Goal: Information Seeking & Learning: Find contact information

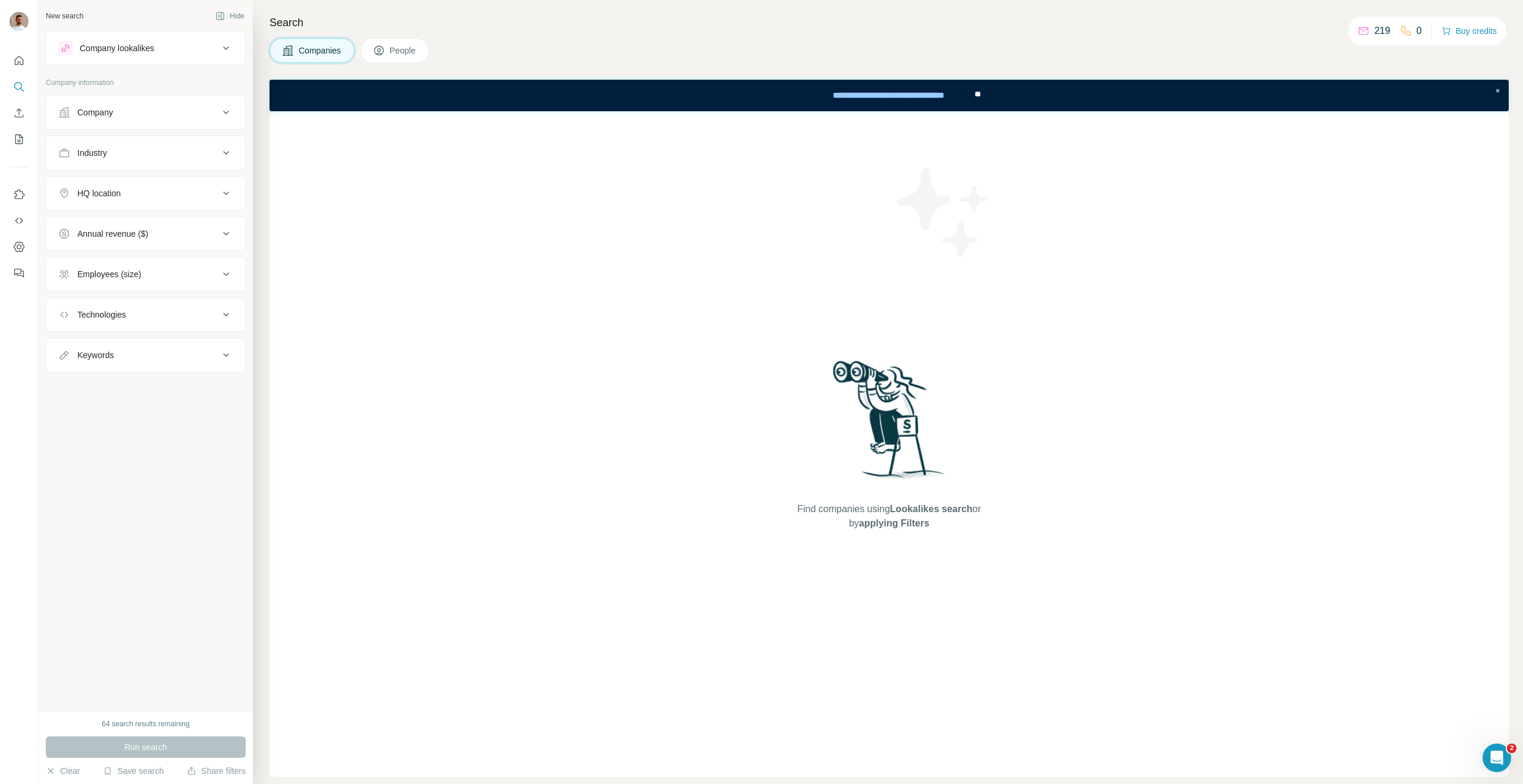
click at [142, 102] on button "Company" at bounding box center [145, 112] width 198 height 28
click at [131, 147] on input "text" at bounding box center [145, 142] width 175 height 22
click at [116, 144] on input "text" at bounding box center [145, 142] width 175 height 22
paste input "**********"
type input "**********"
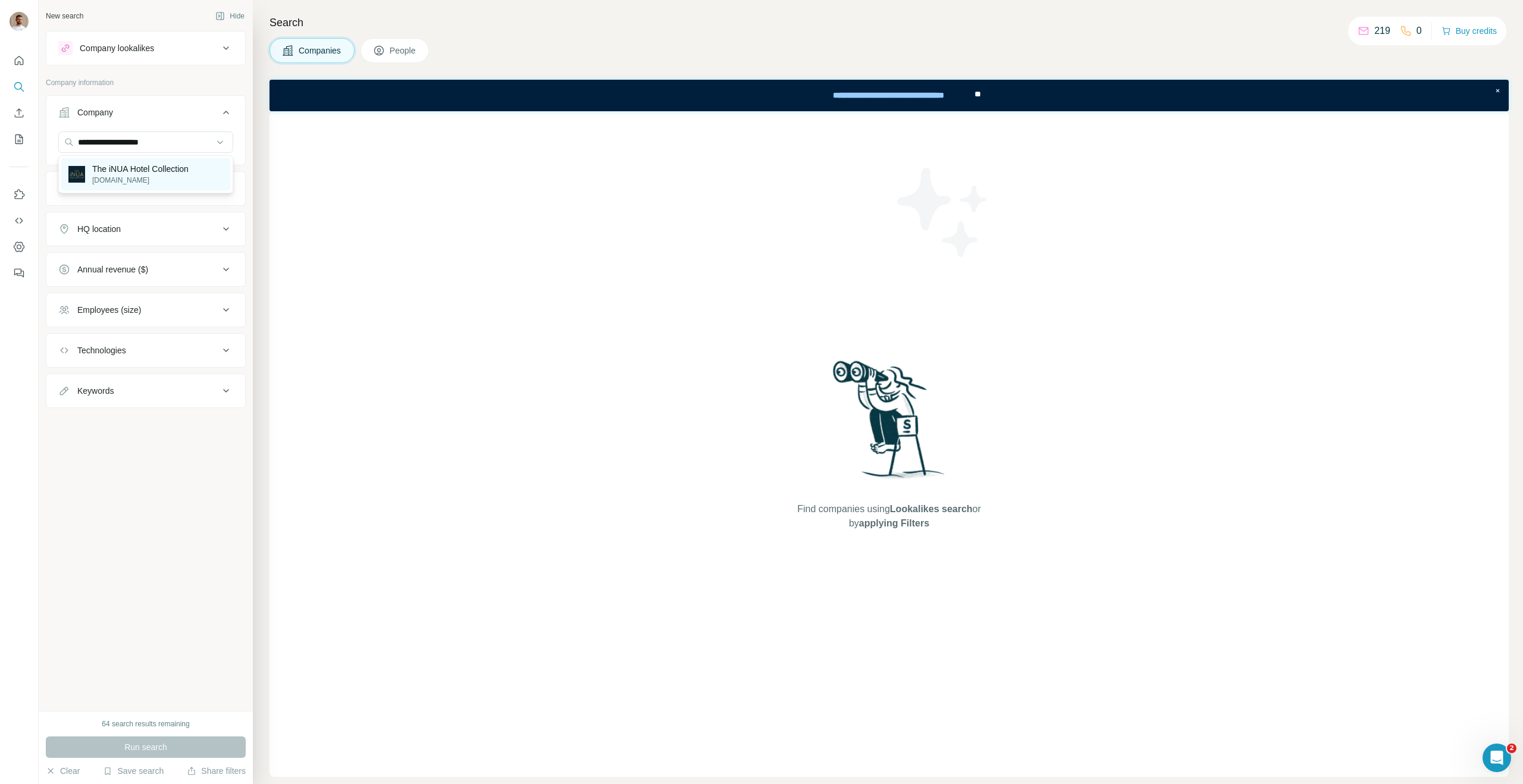
click at [135, 171] on p "The iNUA Hotel Collection" at bounding box center [140, 169] width 96 height 12
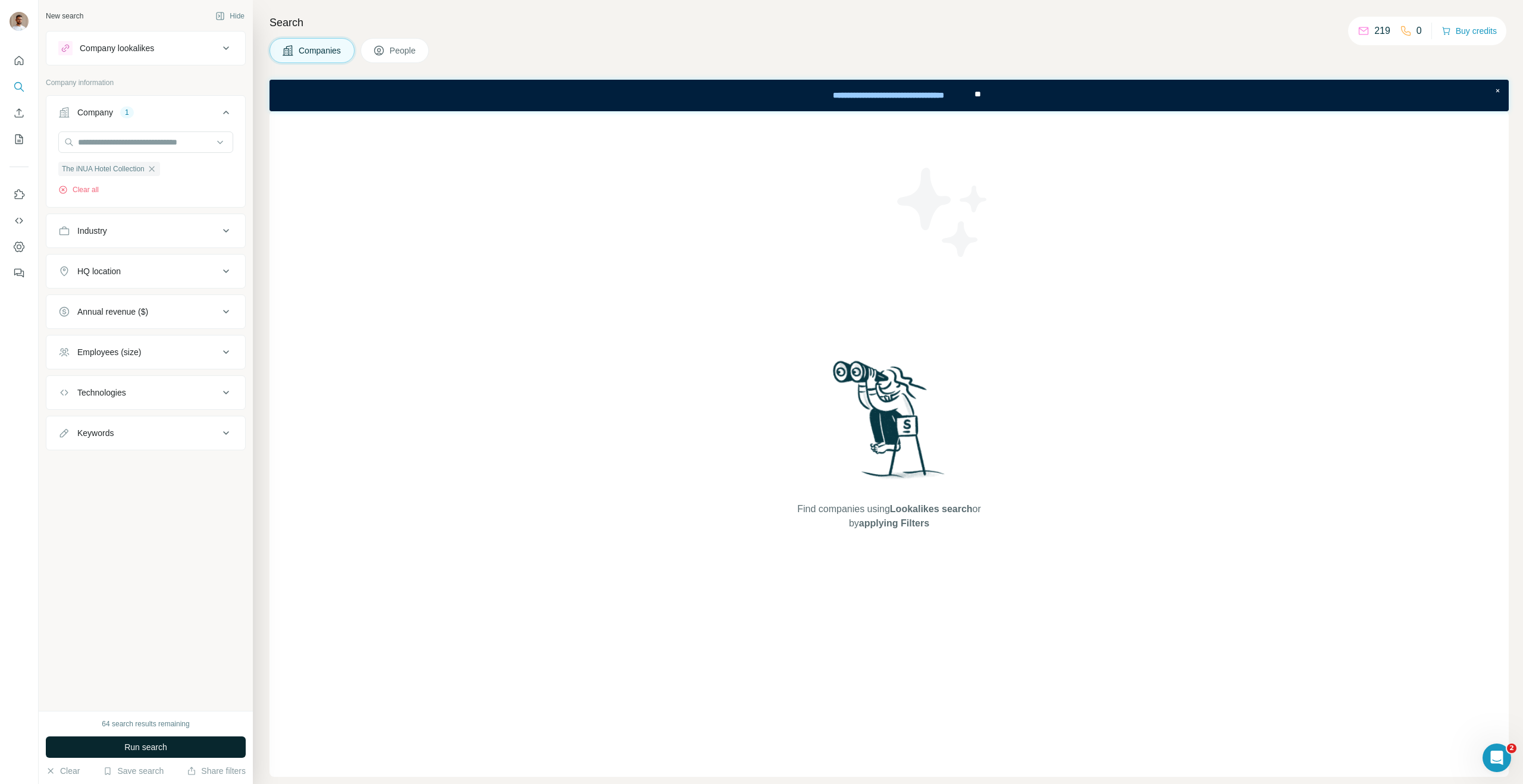
click at [125, 744] on span "Run search" at bounding box center [146, 747] width 43 height 12
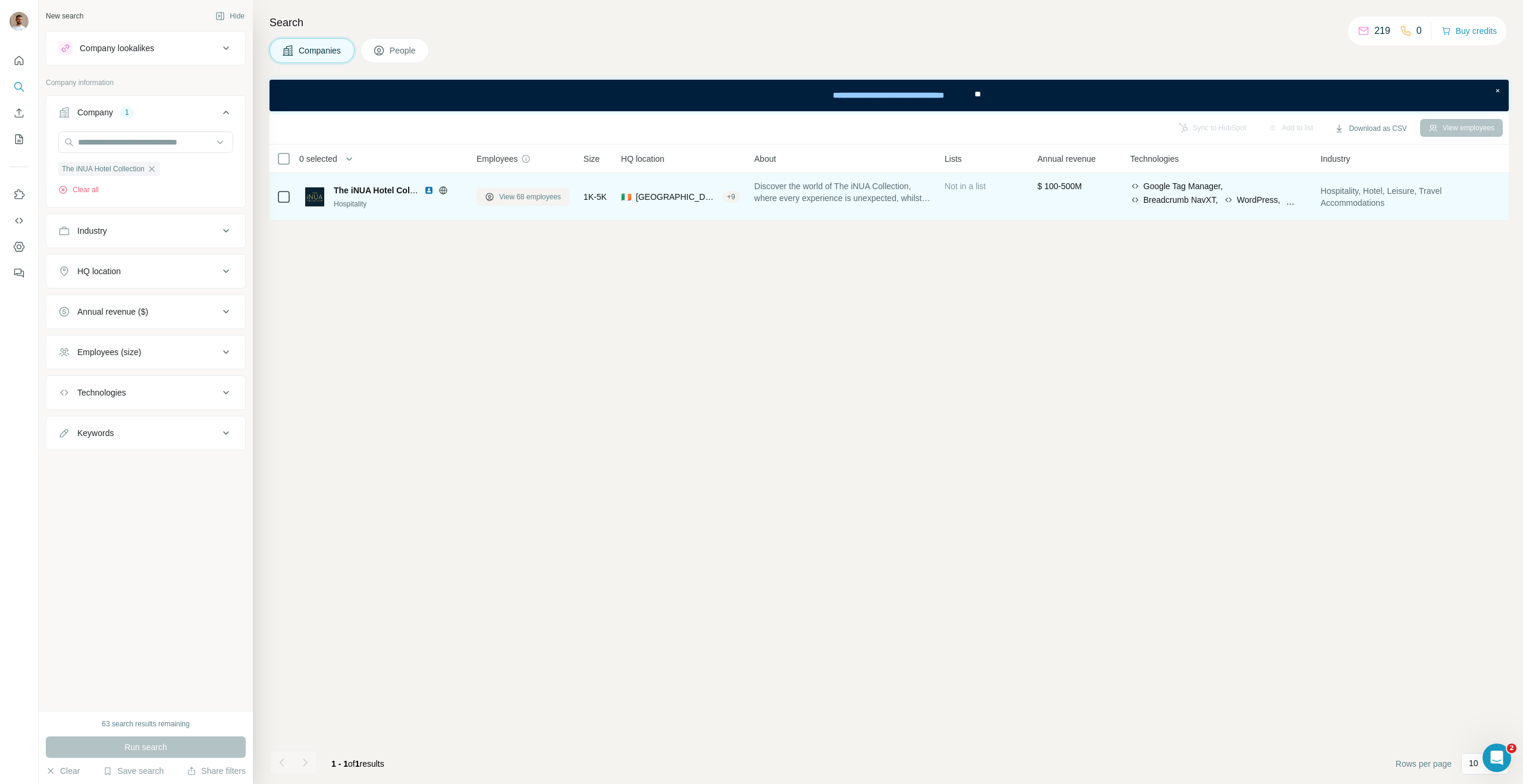
click at [541, 194] on span "View 68 employees" at bounding box center [530, 196] width 62 height 11
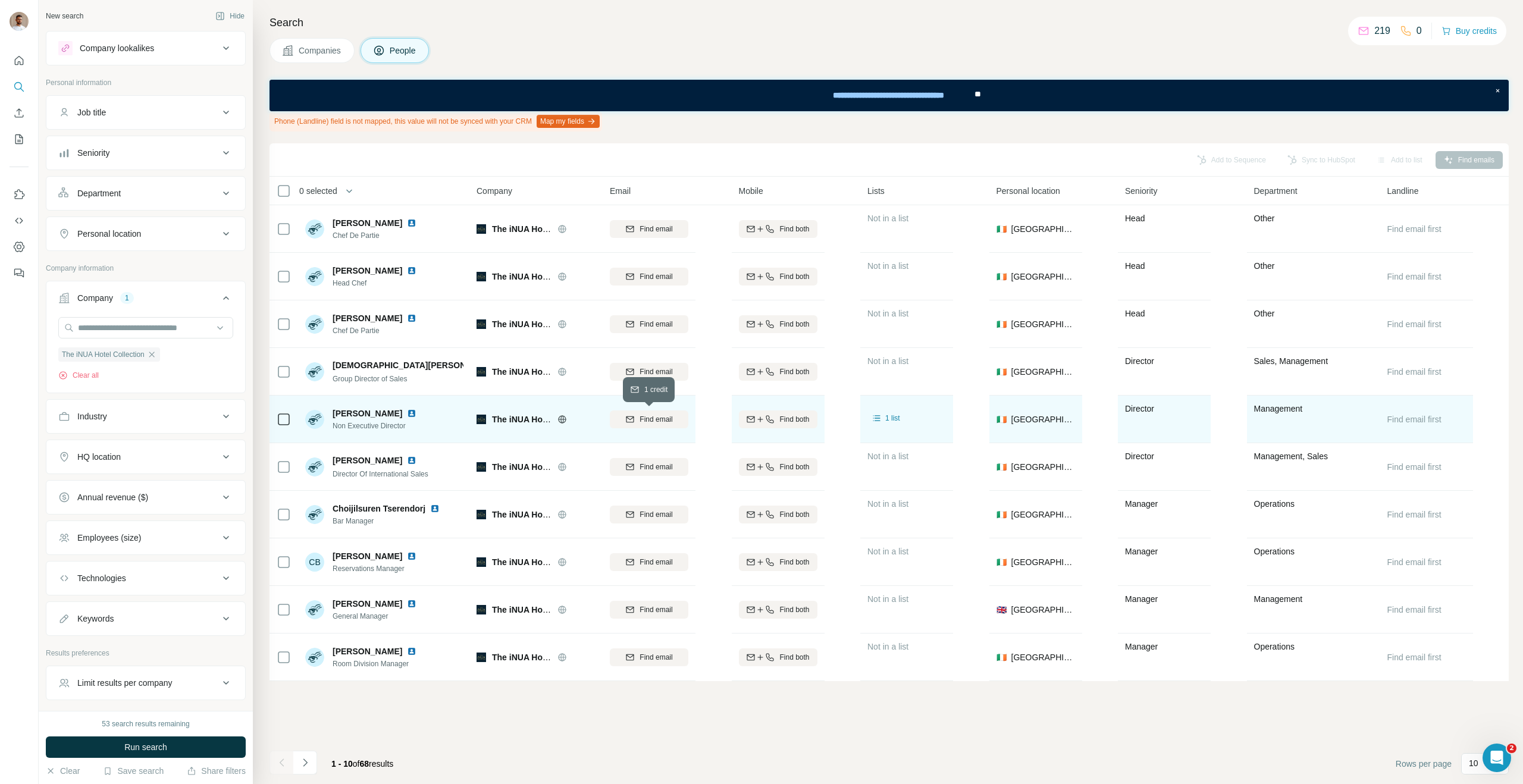
click at [664, 418] on span "Find email" at bounding box center [656, 419] width 32 height 11
click at [308, 760] on icon "Navigate to next page" at bounding box center [305, 762] width 12 height 12
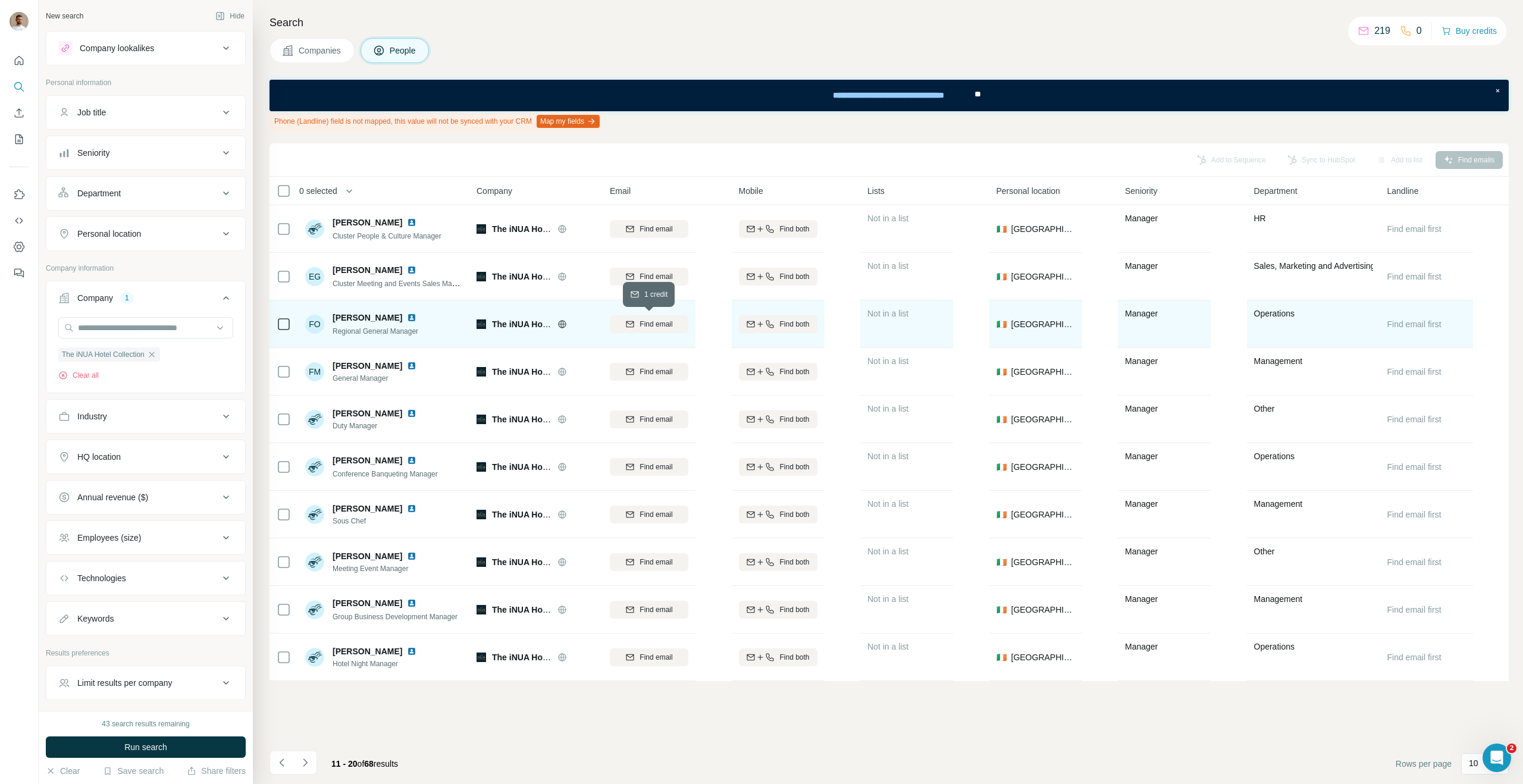
click at [665, 329] on span "Find email" at bounding box center [656, 324] width 32 height 11
click at [307, 762] on icon "Navigate to next page" at bounding box center [305, 762] width 12 height 12
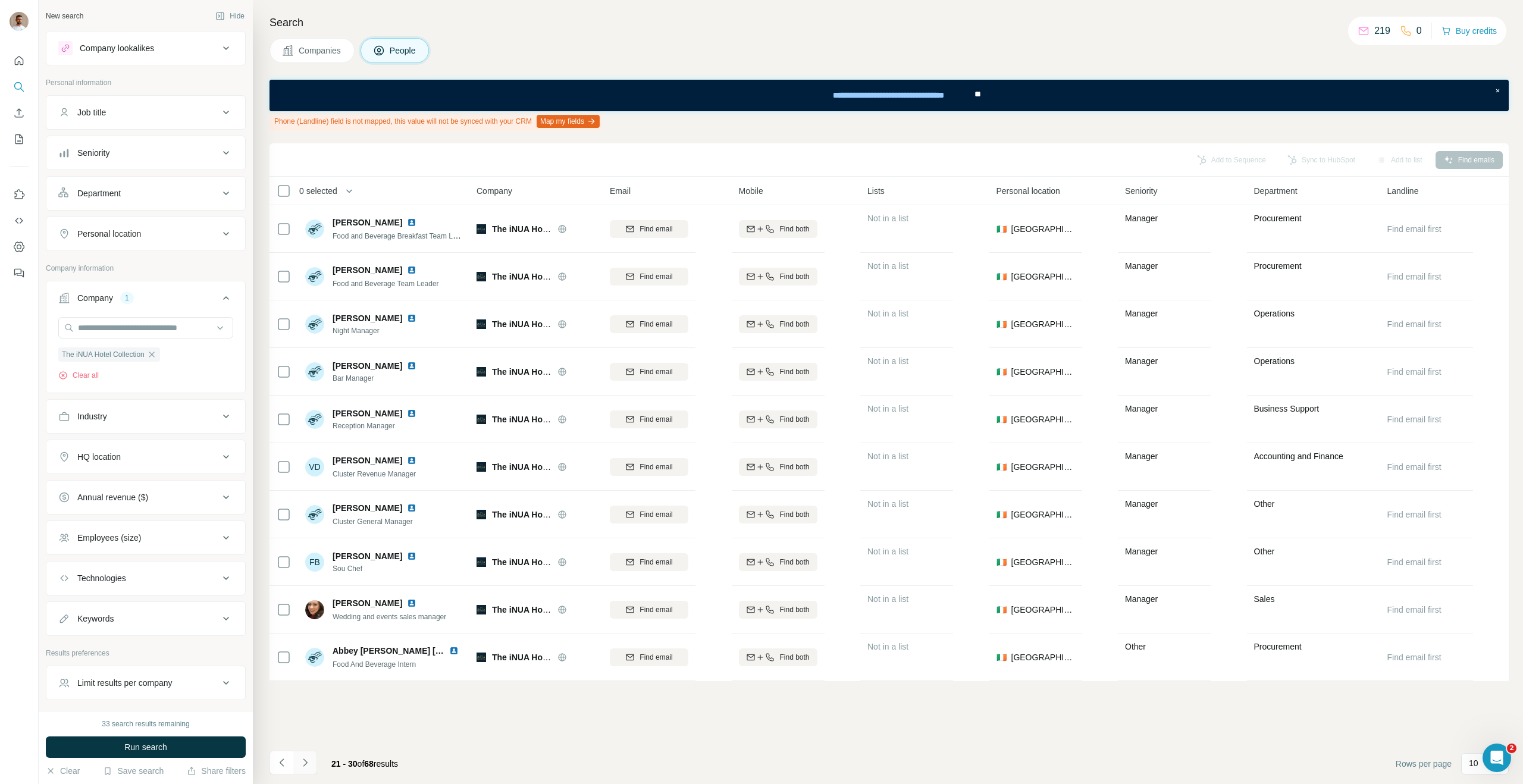
click at [307, 762] on icon "Navigate to next page" at bounding box center [305, 762] width 12 height 12
click at [309, 768] on button "Navigate to next page" at bounding box center [305, 762] width 24 height 24
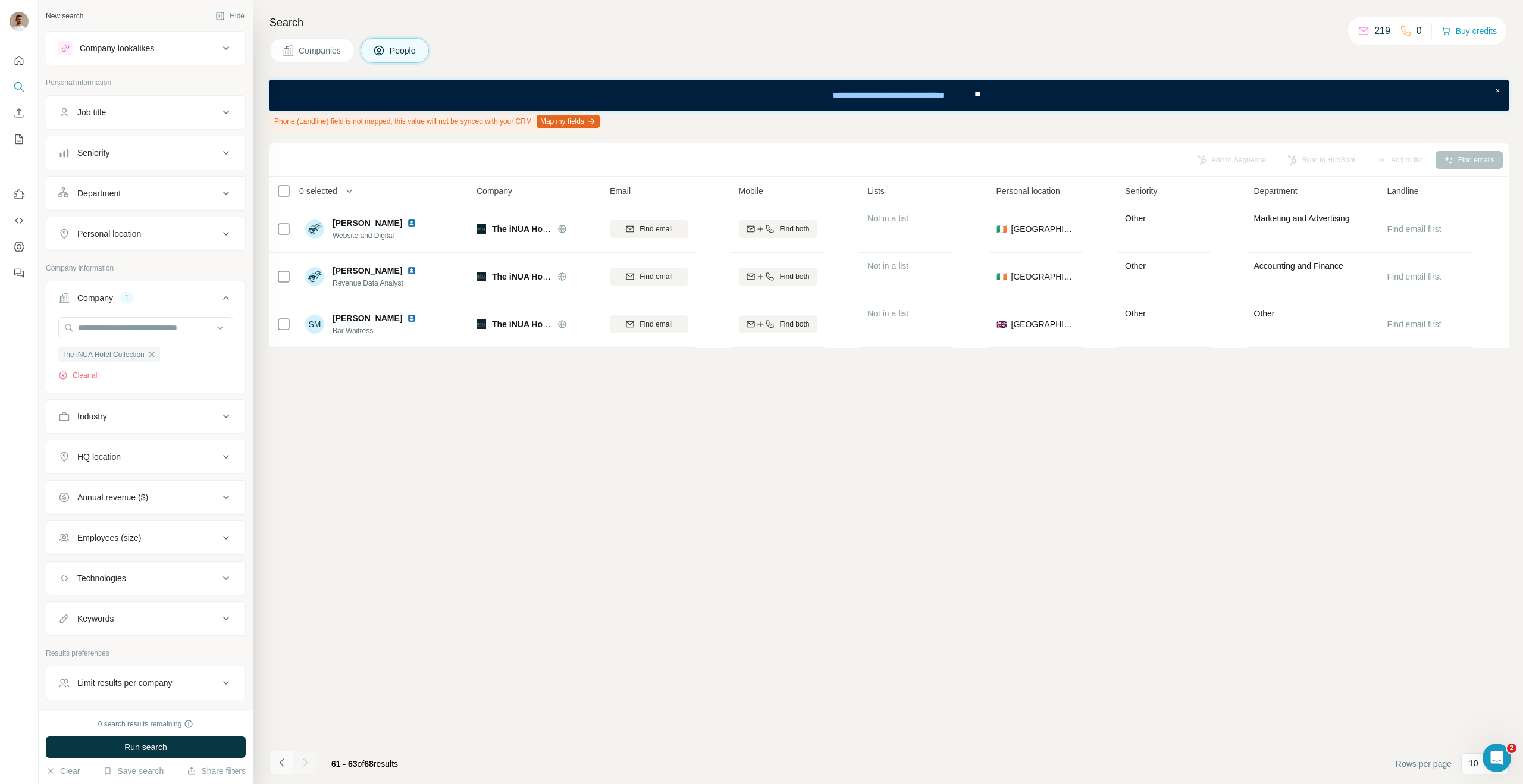
click at [289, 768] on button "Navigate to previous page" at bounding box center [282, 762] width 24 height 24
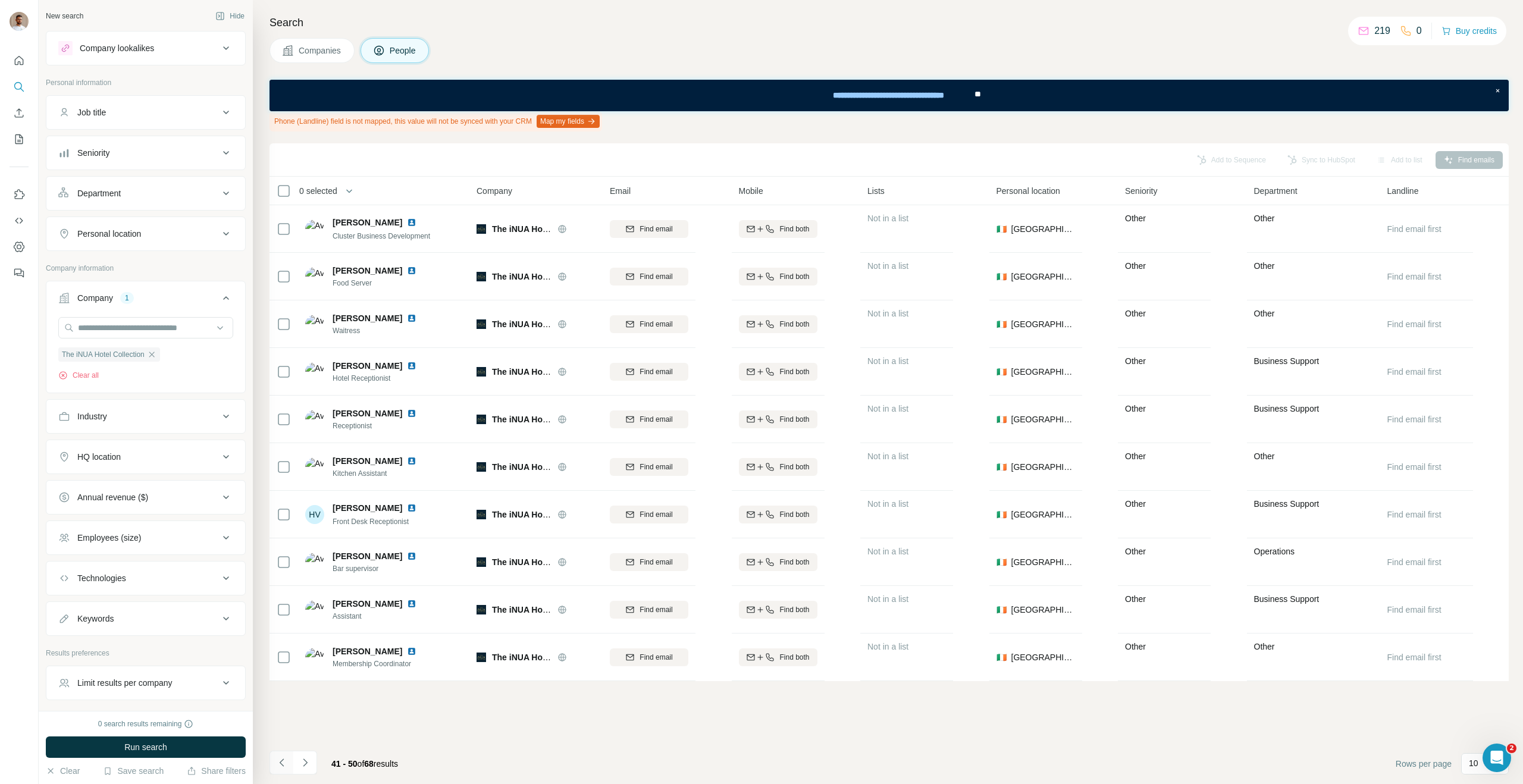
click at [289, 768] on button "Navigate to previous page" at bounding box center [282, 762] width 24 height 24
click at [313, 760] on button "Navigate to next page" at bounding box center [305, 762] width 24 height 24
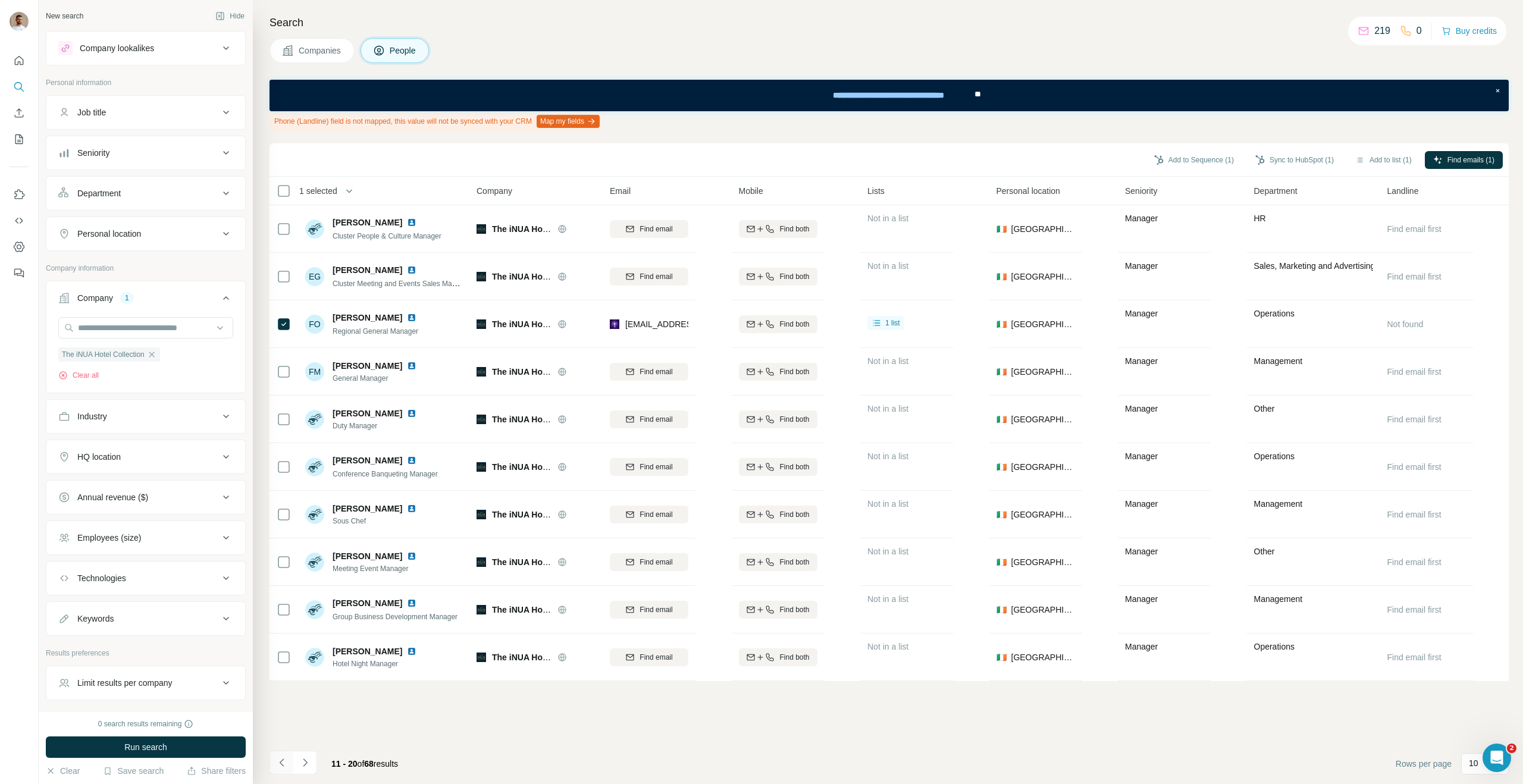
click at [279, 758] on icon "Navigate to previous page" at bounding box center [282, 762] width 12 height 12
click at [1282, 161] on button "Sync to HubSpot (2)" at bounding box center [1294, 160] width 95 height 18
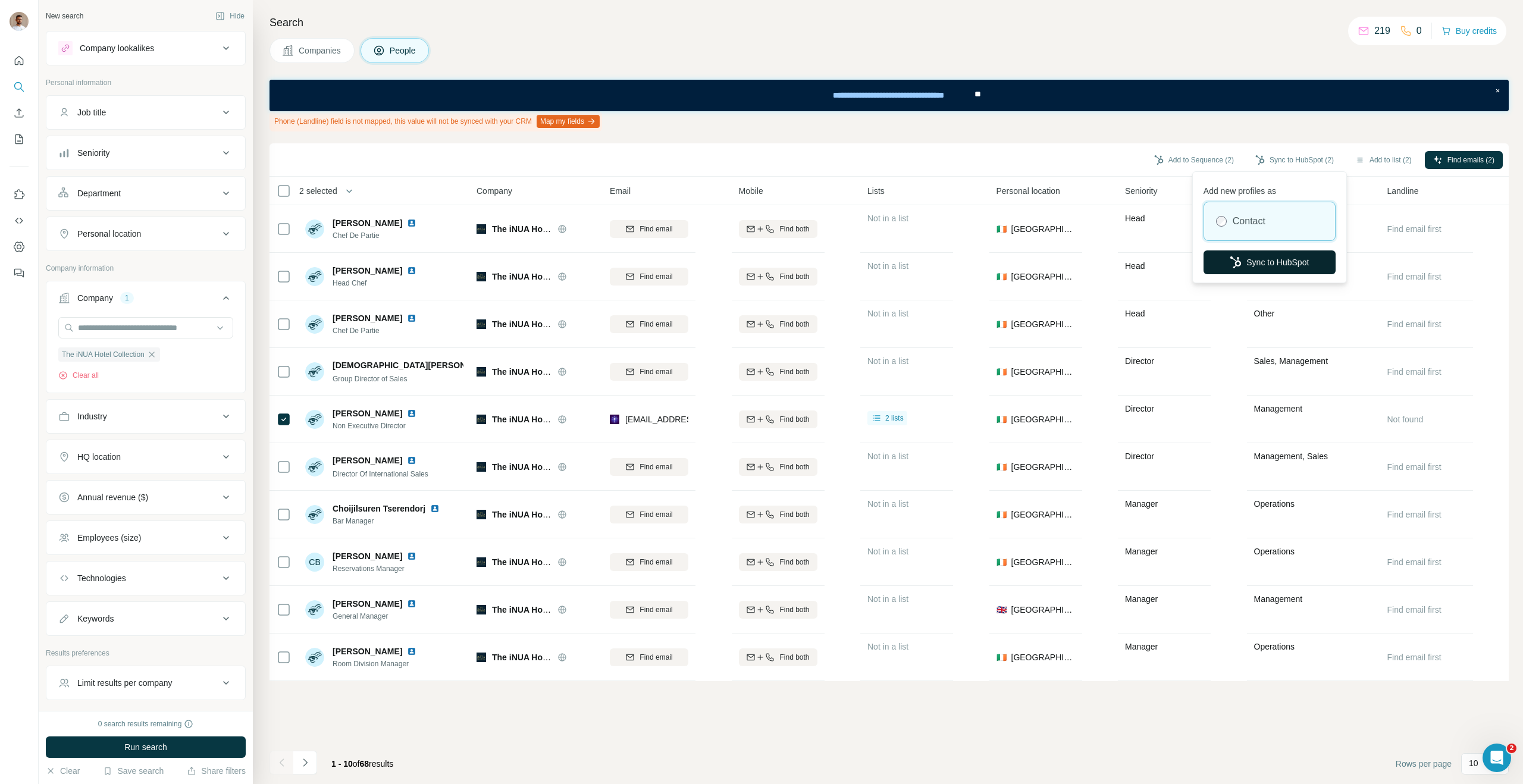
click at [1262, 261] on button "Sync to HubSpot" at bounding box center [1269, 262] width 132 height 24
click at [312, 758] on button "Navigate to next page" at bounding box center [305, 762] width 24 height 24
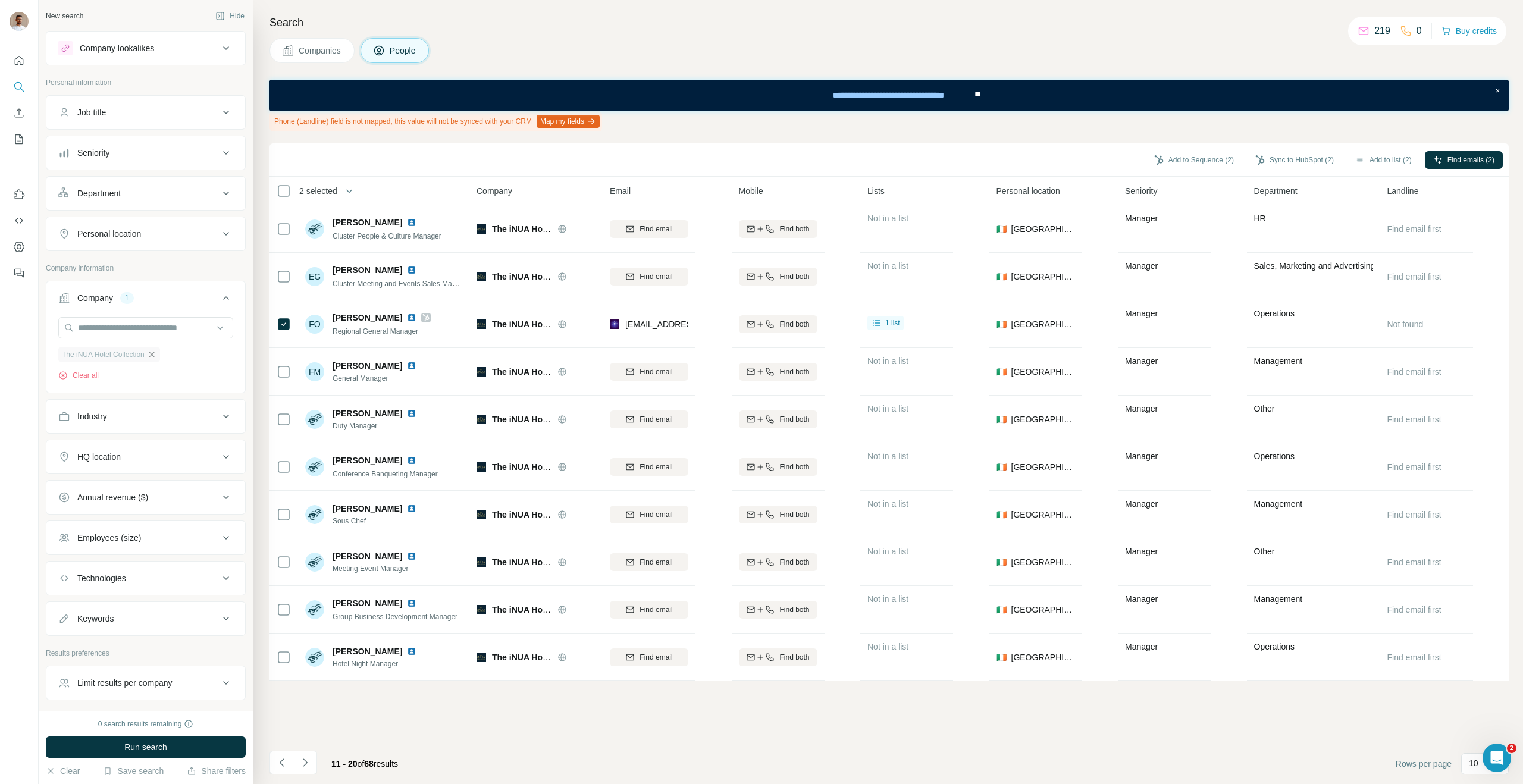
click at [152, 357] on icon "button" at bounding box center [152, 354] width 10 height 10
click at [142, 330] on input "text" at bounding box center [145, 328] width 175 height 22
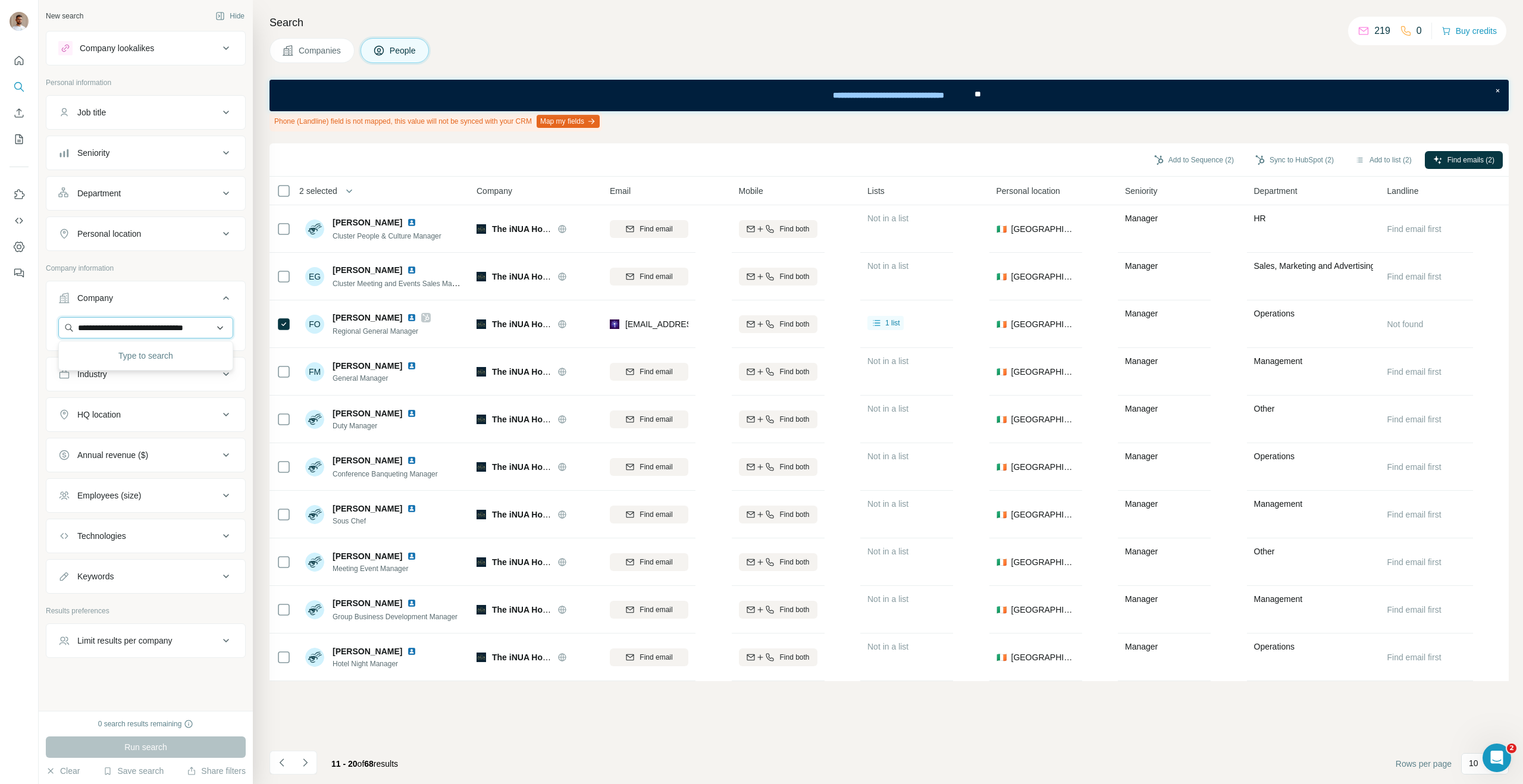
scroll to position [0, 5]
type input "**********"
click at [155, 346] on div "MHL Hotel Collection mhlhotelcollection.com" at bounding box center [145, 359] width 169 height 32
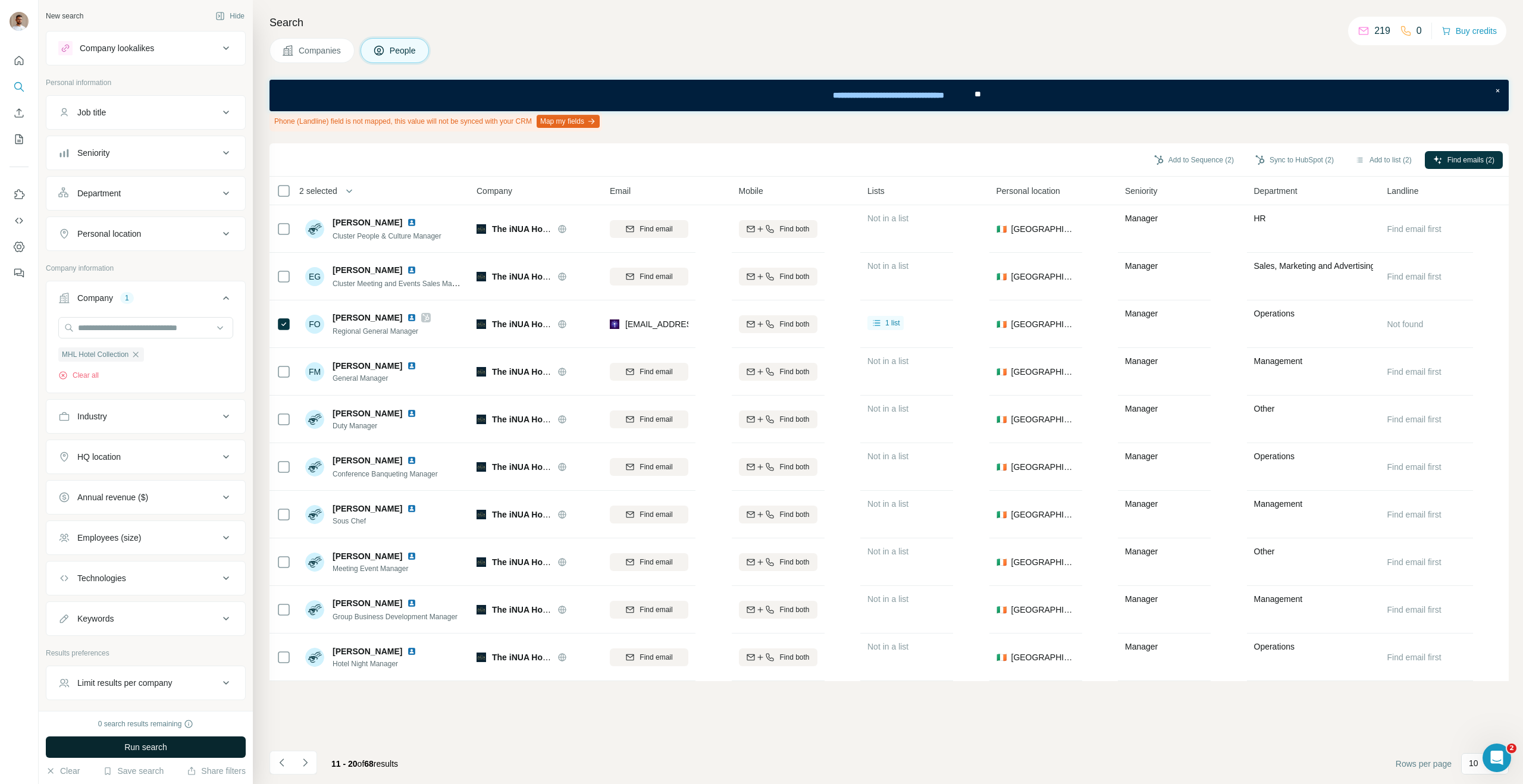
click at [127, 750] on span "Run search" at bounding box center [146, 747] width 43 height 12
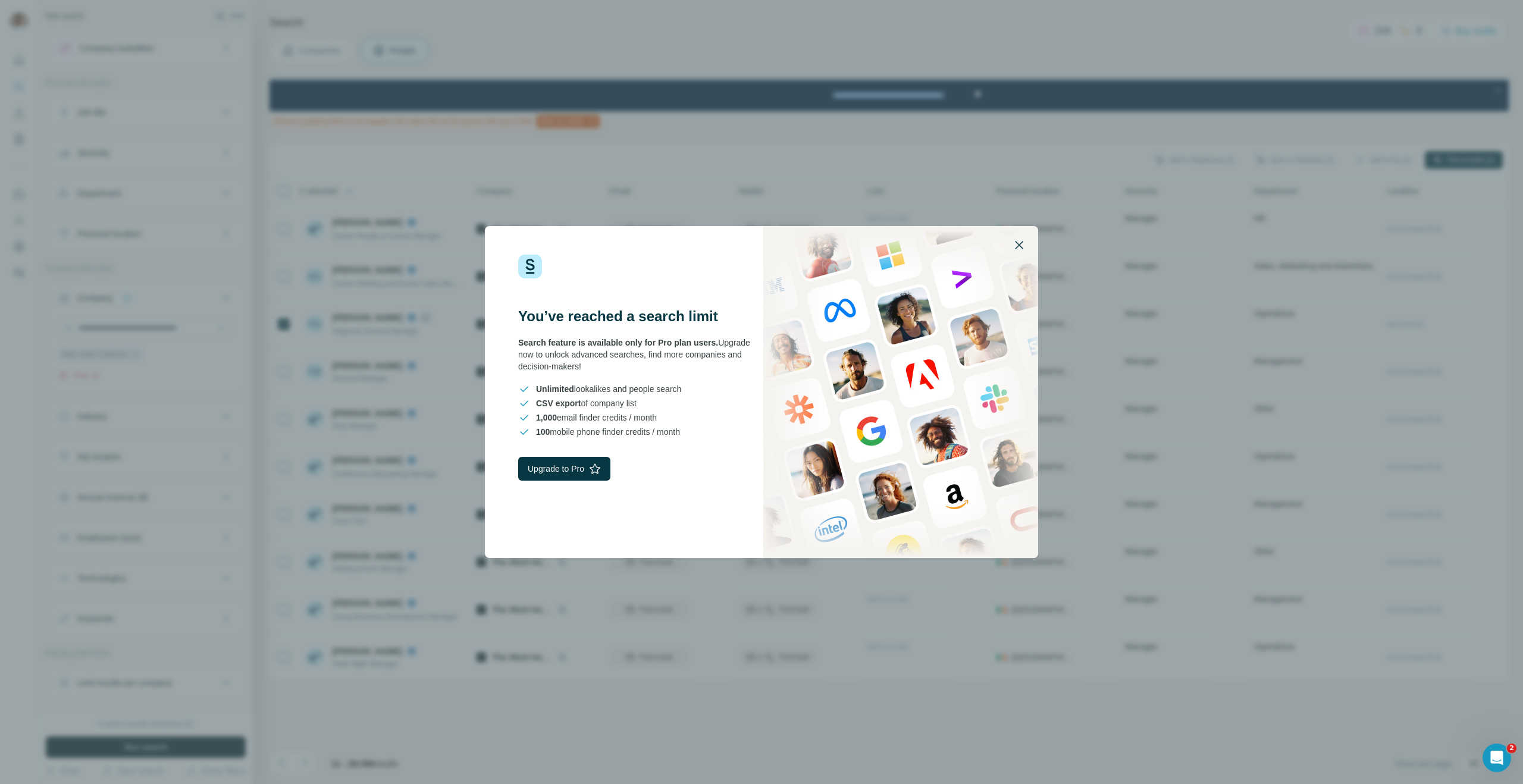
click at [1019, 248] on icon "button" at bounding box center [1019, 244] width 15 height 15
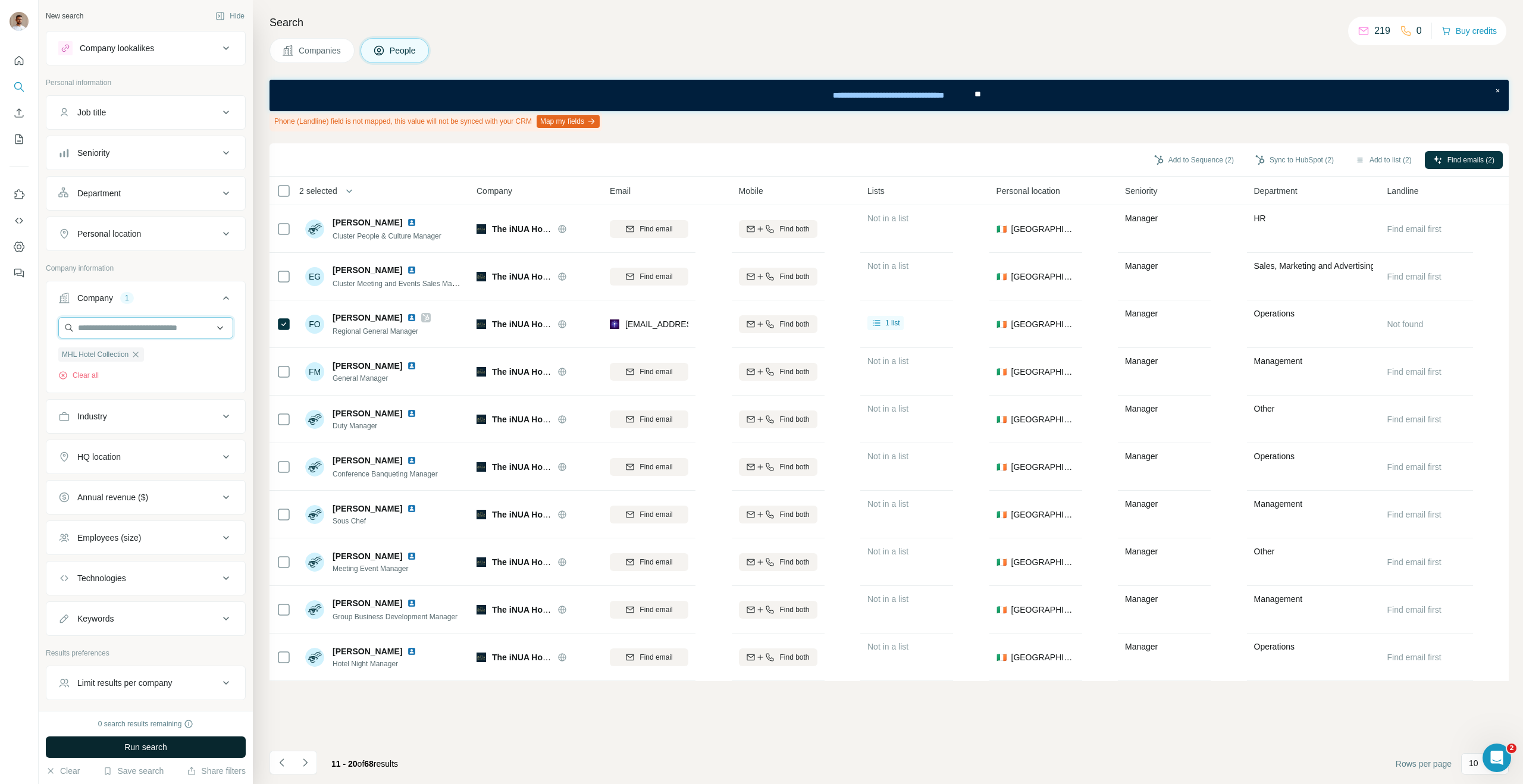
click at [160, 330] on input "text" at bounding box center [145, 328] width 175 height 22
click at [174, 303] on div "Company 1" at bounding box center [138, 298] width 161 height 12
click at [165, 298] on div "Company 1" at bounding box center [138, 298] width 161 height 12
click at [153, 752] on span "Run search" at bounding box center [146, 747] width 43 height 12
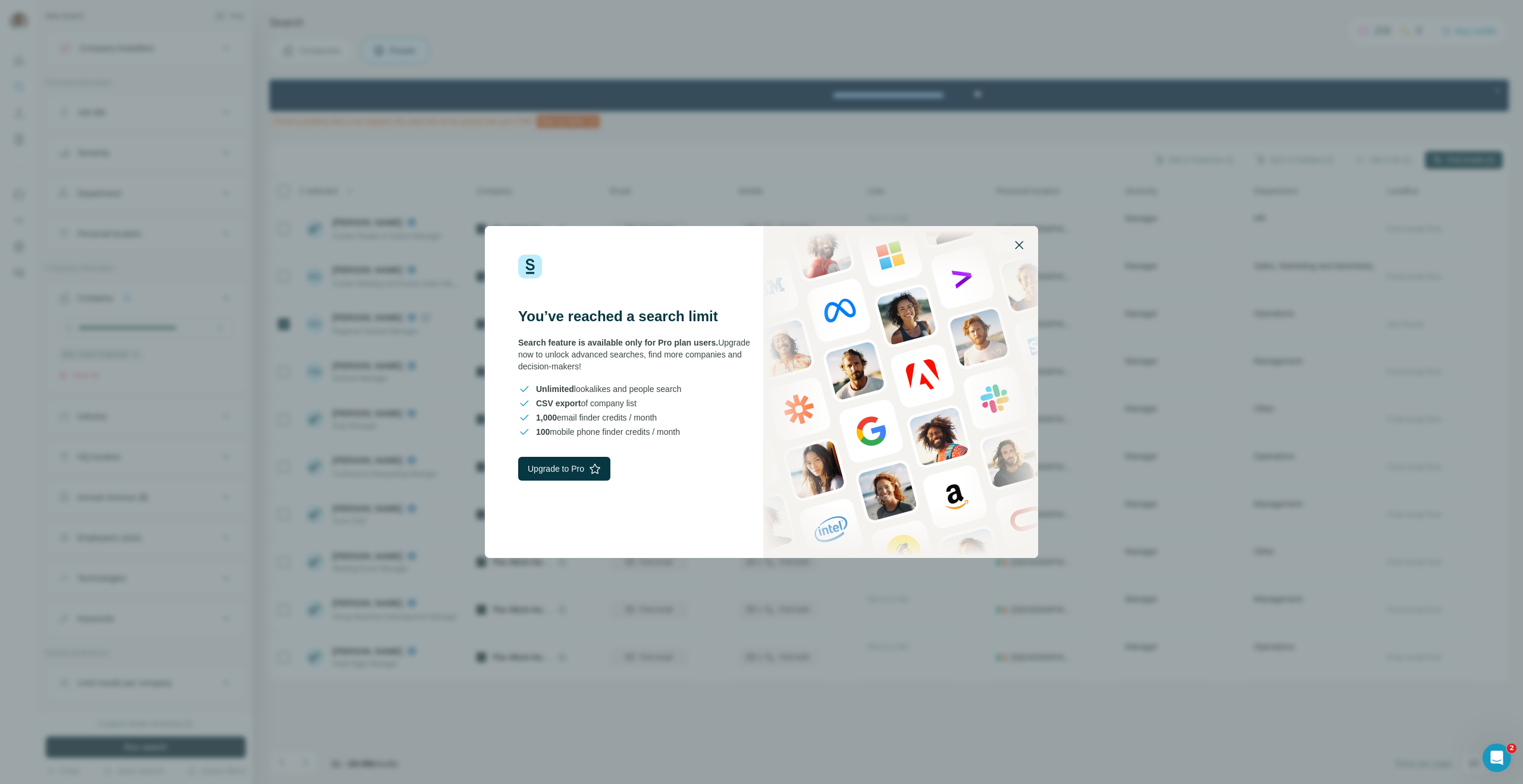
click at [1019, 244] on icon "button" at bounding box center [1019, 245] width 8 height 8
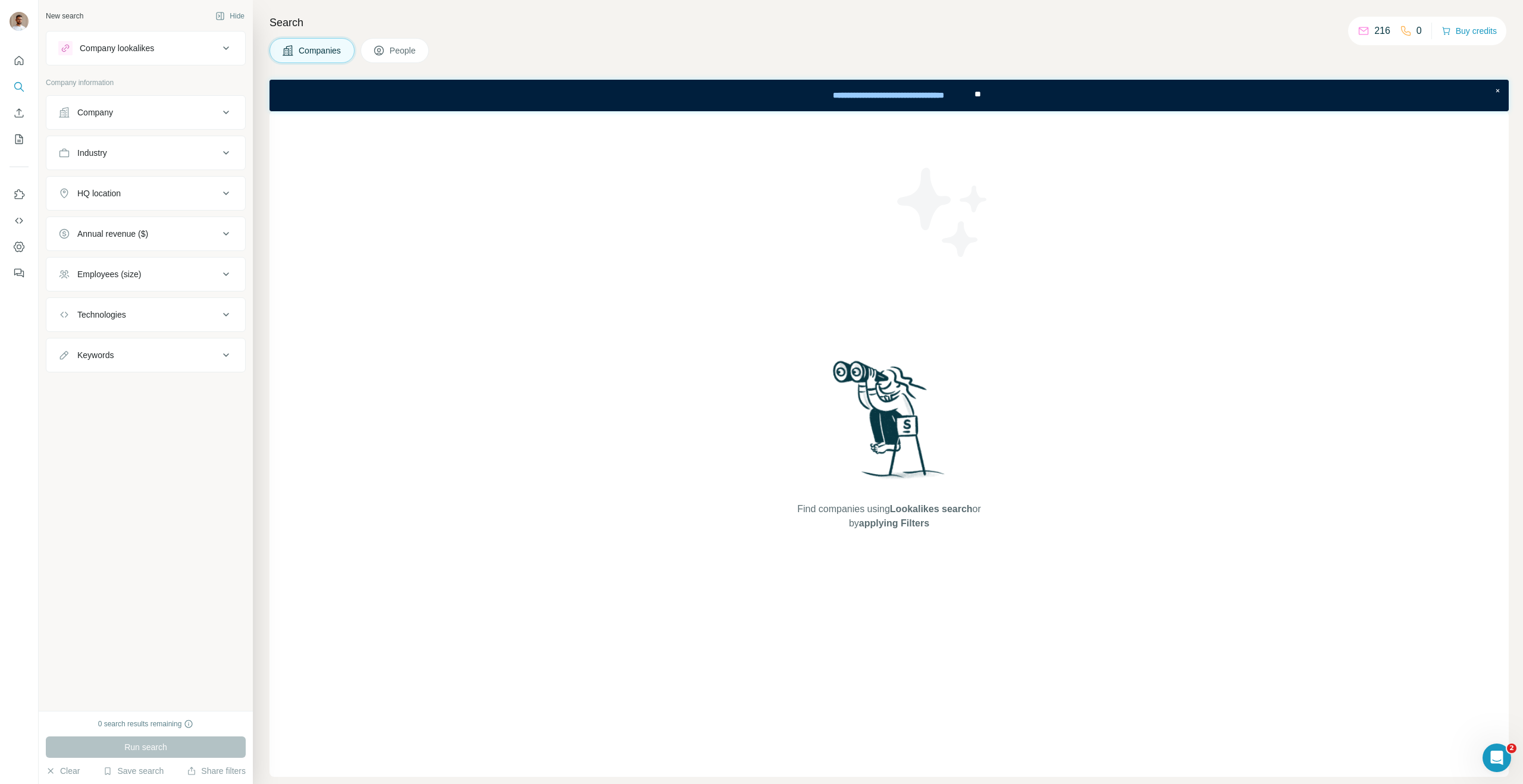
click at [134, 119] on button "Company" at bounding box center [145, 112] width 198 height 28
click at [124, 146] on input "text" at bounding box center [145, 142] width 175 height 22
paste input "**********"
type input "**********"
click at [144, 164] on p "Elle's Bar AND Bistro" at bounding box center [131, 169] width 78 height 12
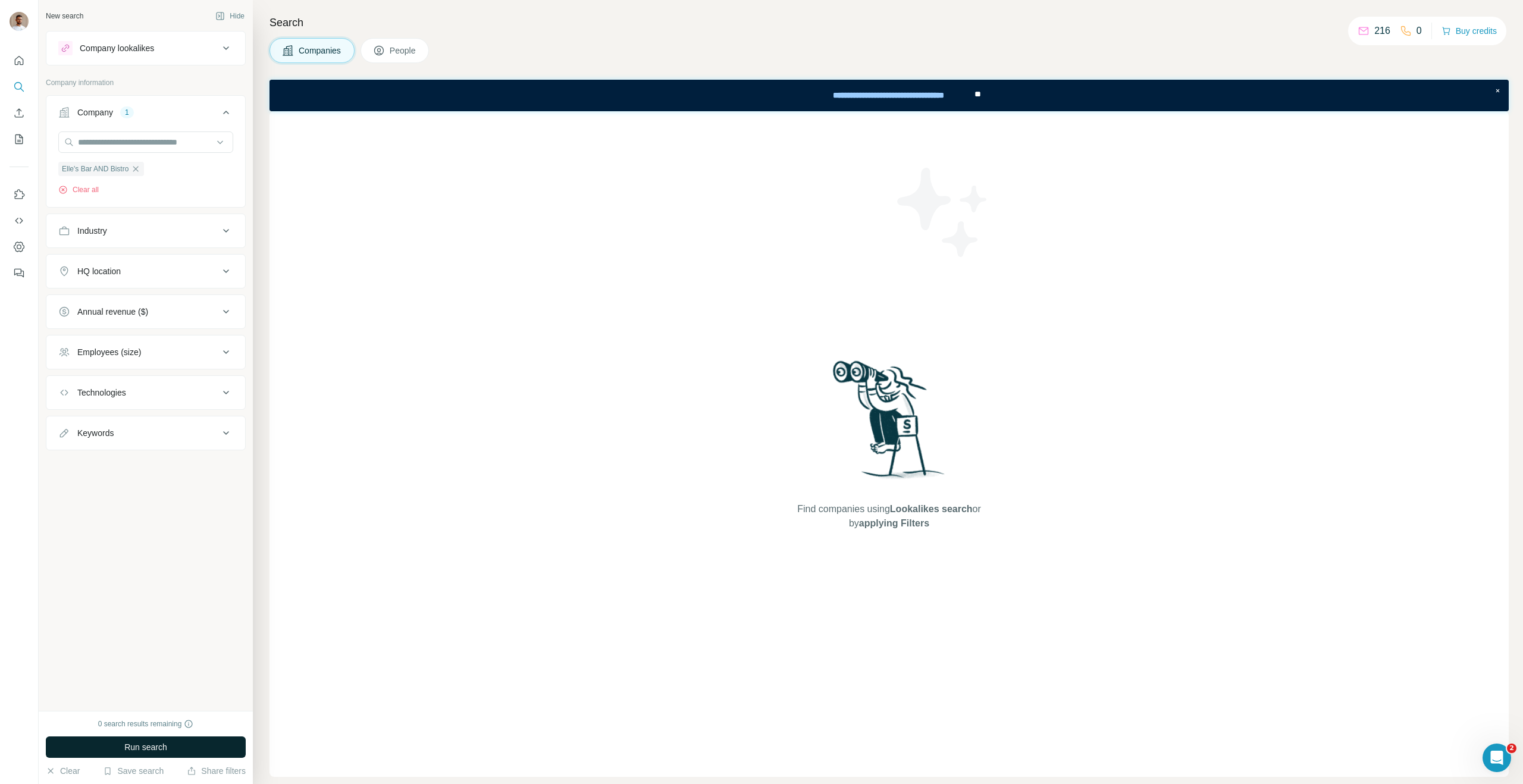
click at [115, 744] on button "Run search" at bounding box center [146, 747] width 200 height 22
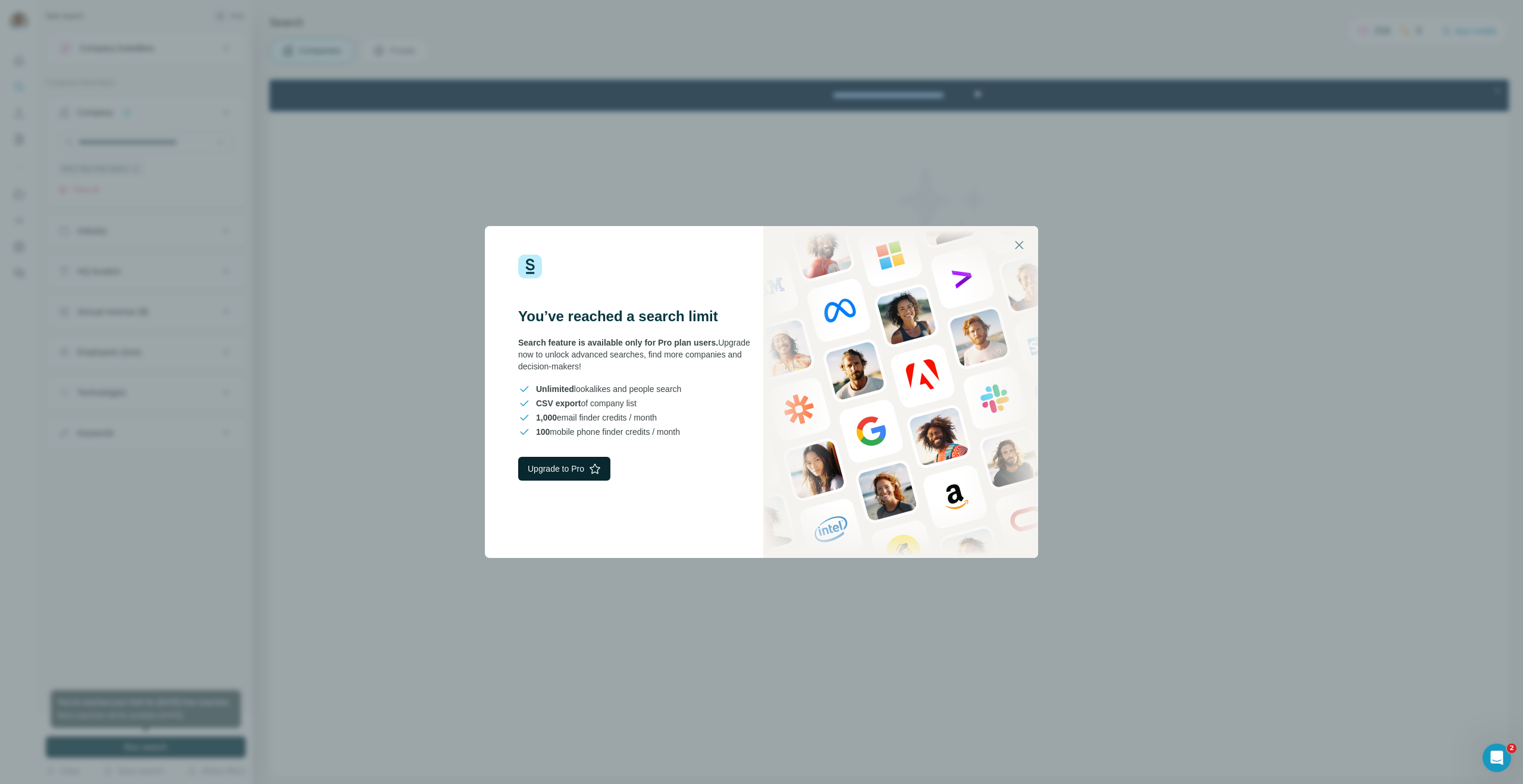
click at [575, 465] on button "Upgrade to Pro" at bounding box center [564, 469] width 92 height 24
click at [1015, 249] on icon "button" at bounding box center [1019, 244] width 15 height 15
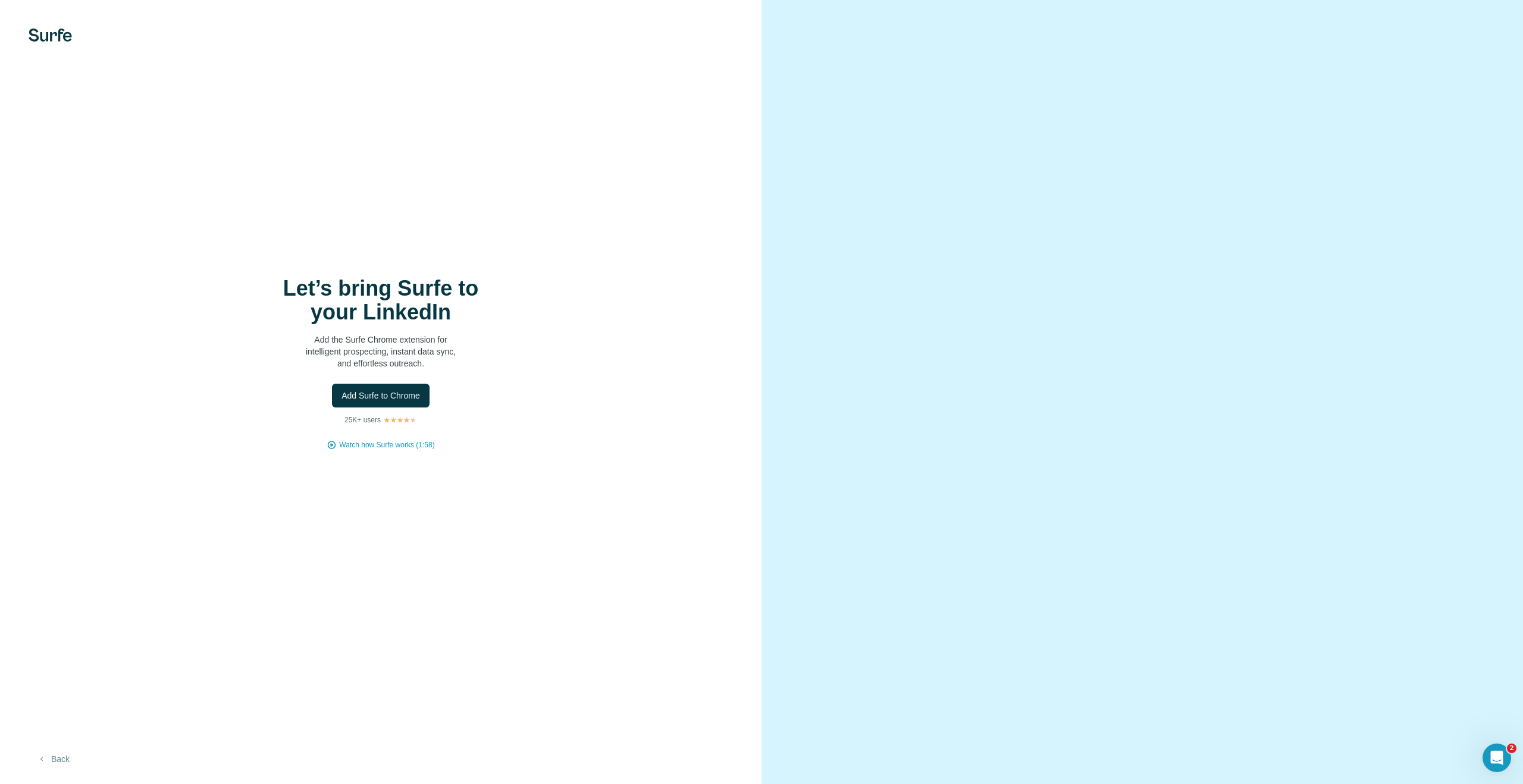
click at [61, 756] on button "Back" at bounding box center [53, 759] width 49 height 22
